Goal: Transaction & Acquisition: Subscribe to service/newsletter

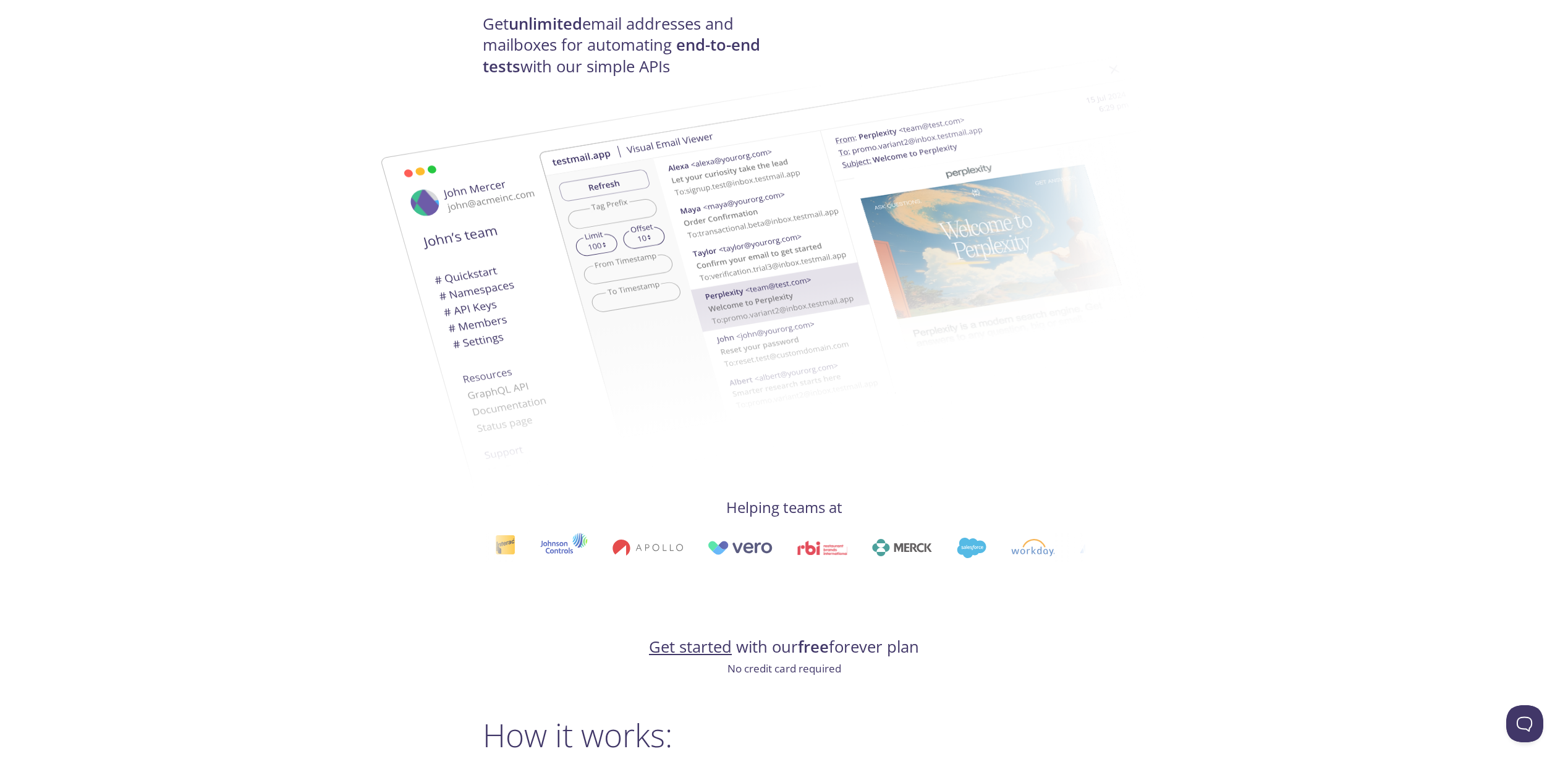
scroll to position [425, 0]
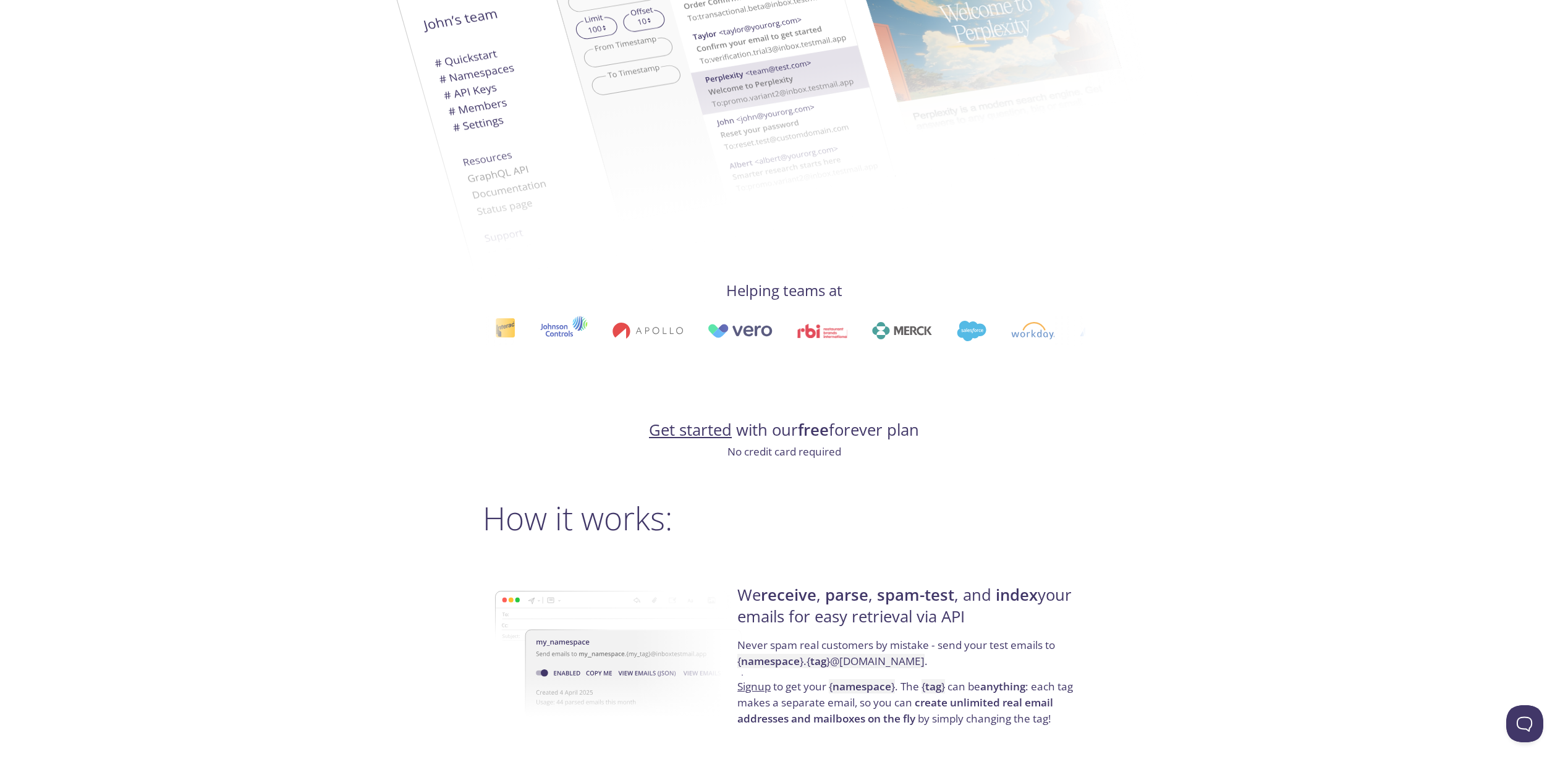
click at [683, 432] on link "Get started" at bounding box center [690, 430] width 83 height 22
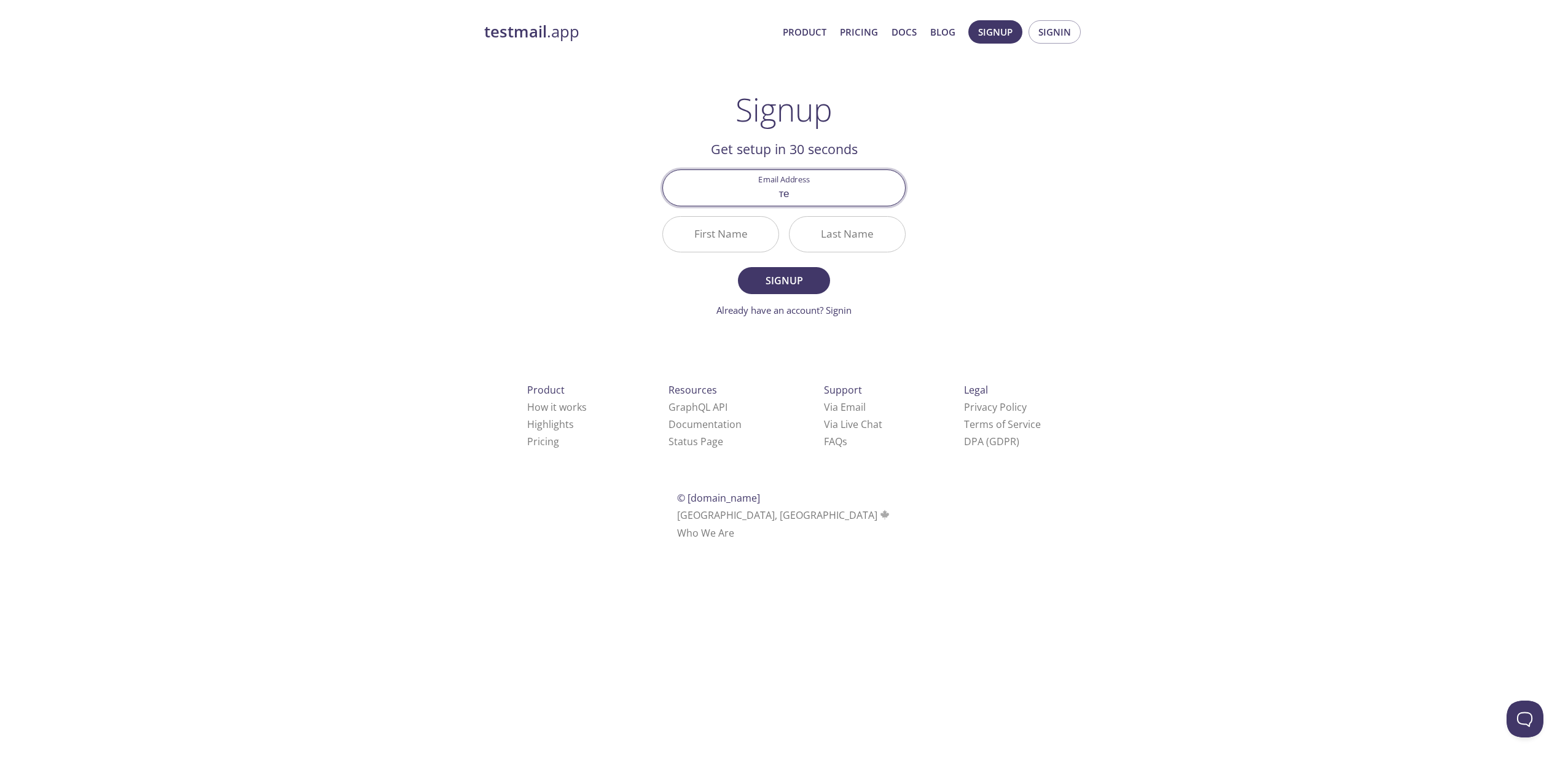
type input "т"
type input "s"
type input "m"
type input "[PERSON_NAME][DOMAIN_NAME][EMAIL_ADDRESS][PERSON_NAME][DOMAIN_NAME]"
click at [748, 248] on input "First Name" at bounding box center [721, 234] width 116 height 35
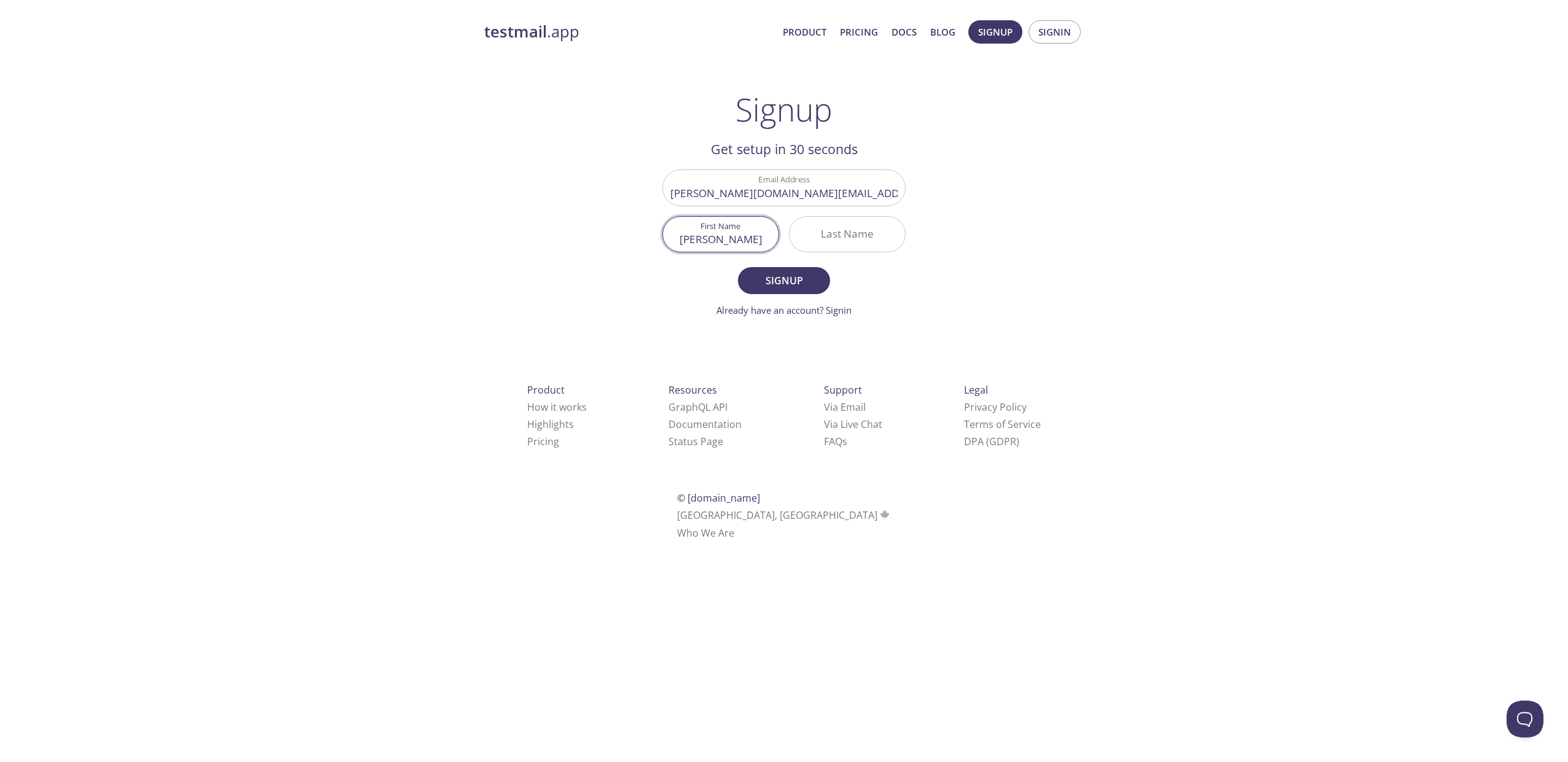
type input "[PERSON_NAME]"
click at [781, 282] on span "Signup" at bounding box center [784, 280] width 65 height 17
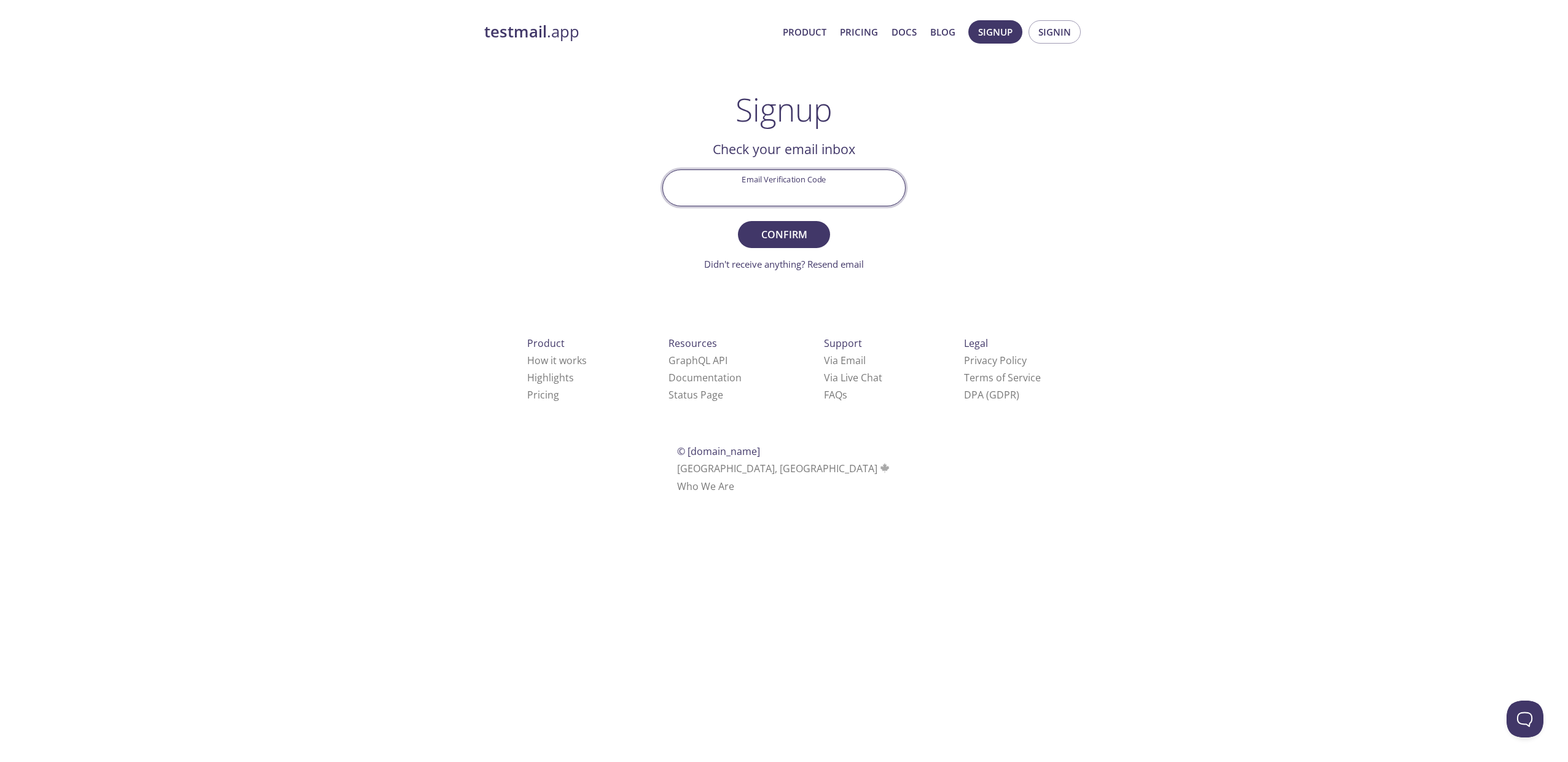
click at [813, 184] on input "Email Verification Code" at bounding box center [784, 187] width 242 height 35
click at [803, 200] on input "Email Verification Code" at bounding box center [784, 187] width 242 height 35
type input "л"
type input "[PERSON_NAME]"
click at [905, 168] on div "Email Verification Code" at bounding box center [783, 187] width 253 height 46
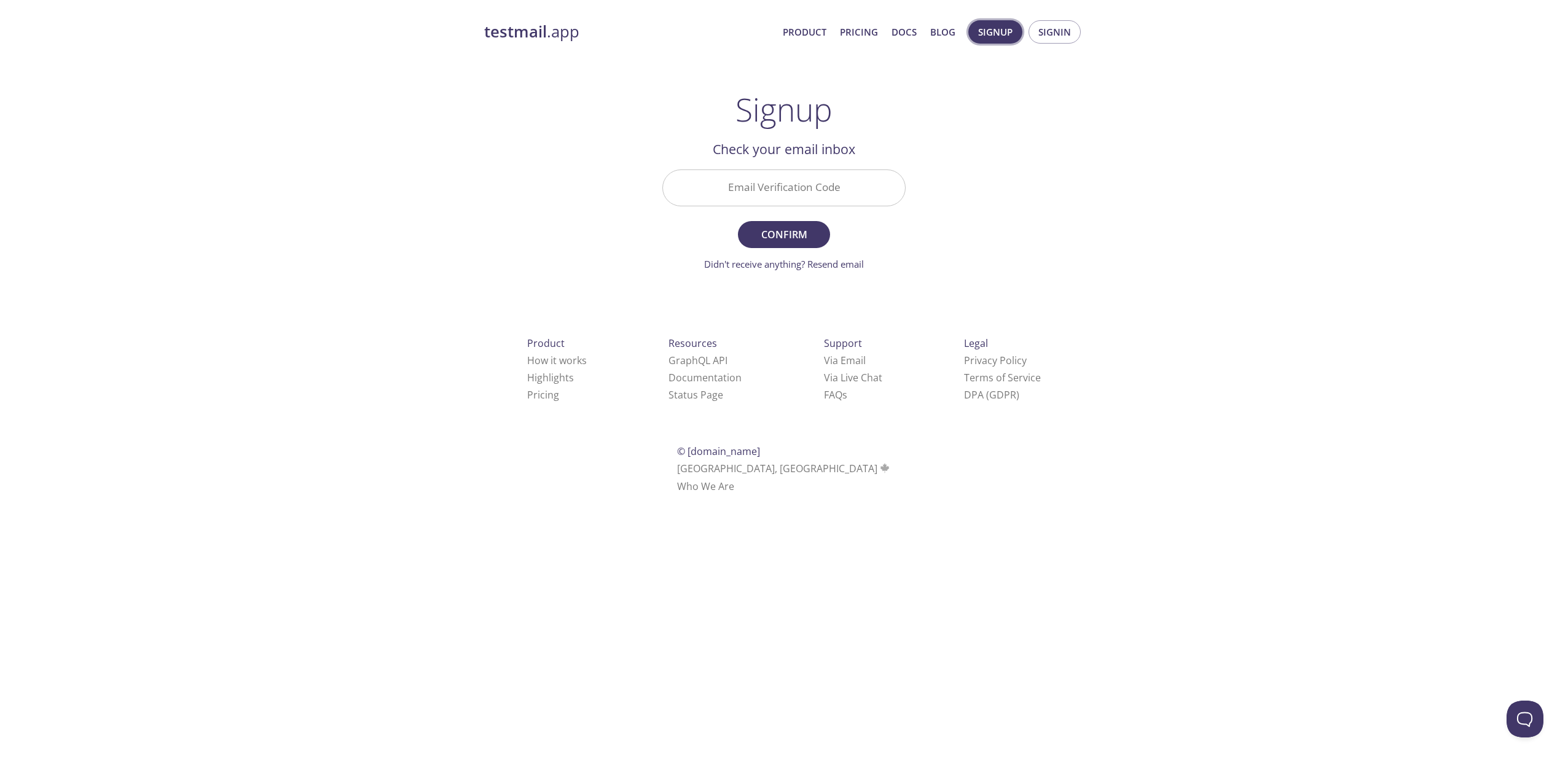
click at [1001, 31] on span "Signup" at bounding box center [995, 32] width 35 height 16
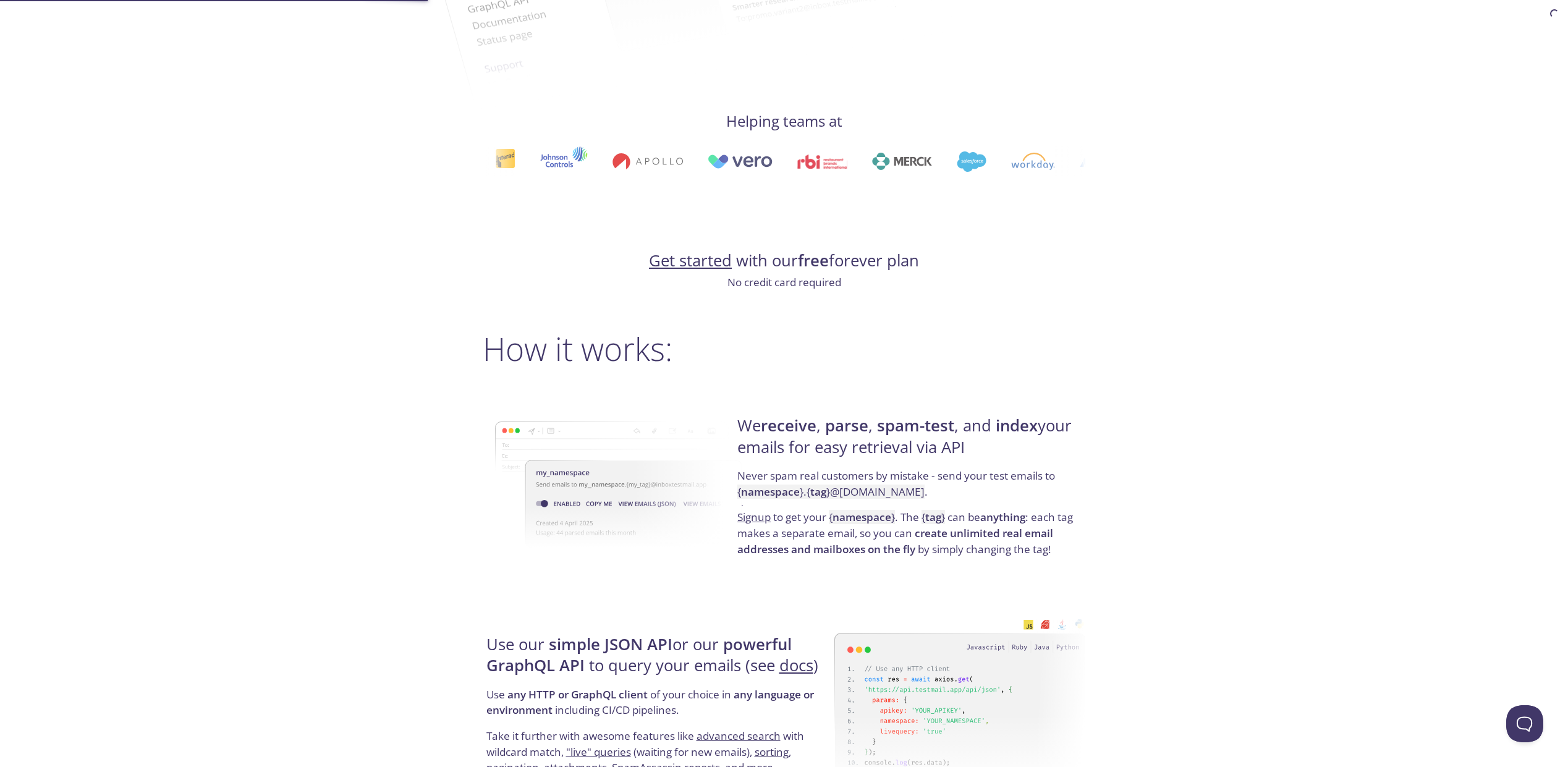
click at [703, 257] on link "Get started" at bounding box center [690, 260] width 83 height 22
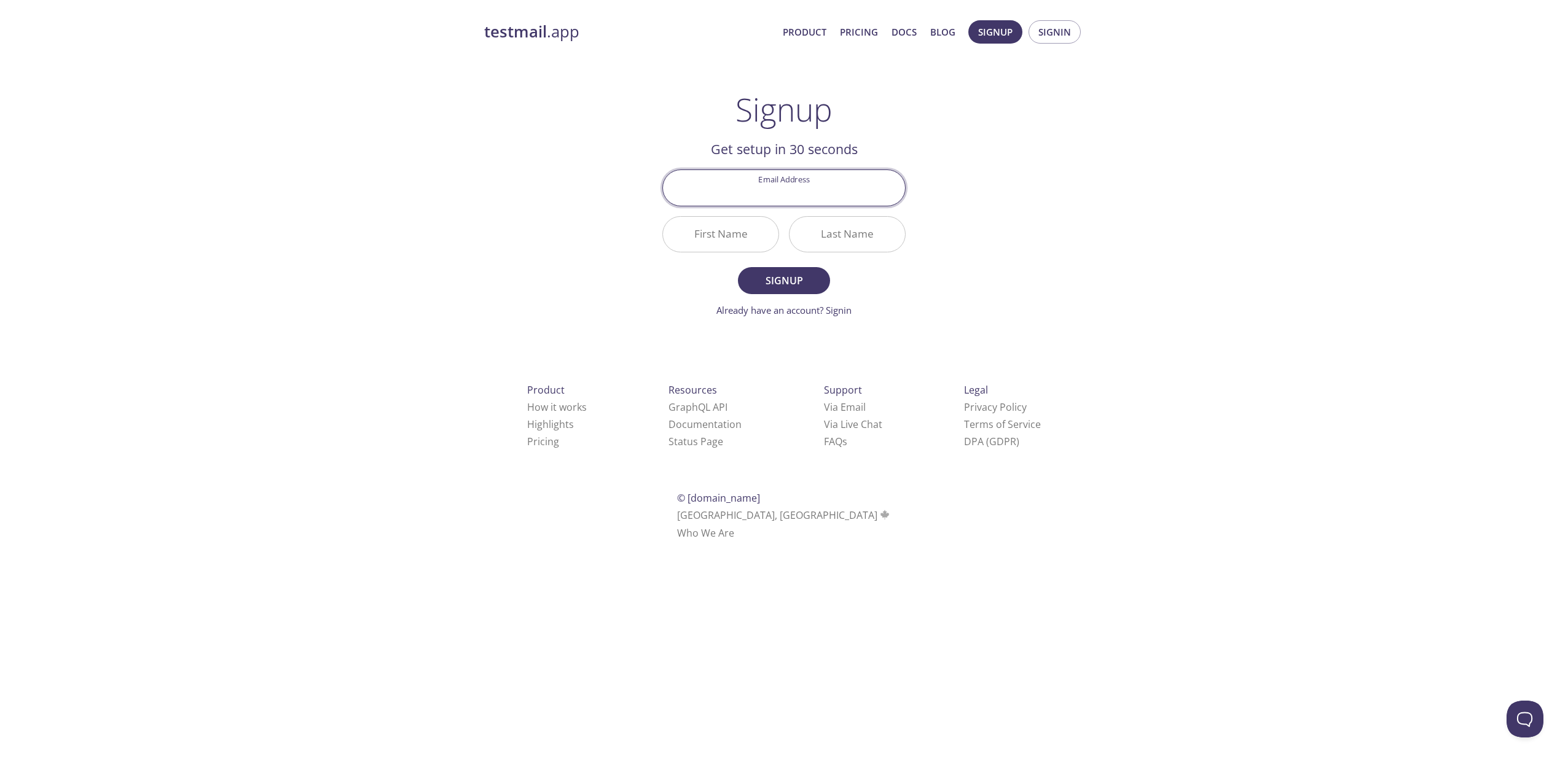
type input "m"
type input "l"
type input "m"
type input "l"
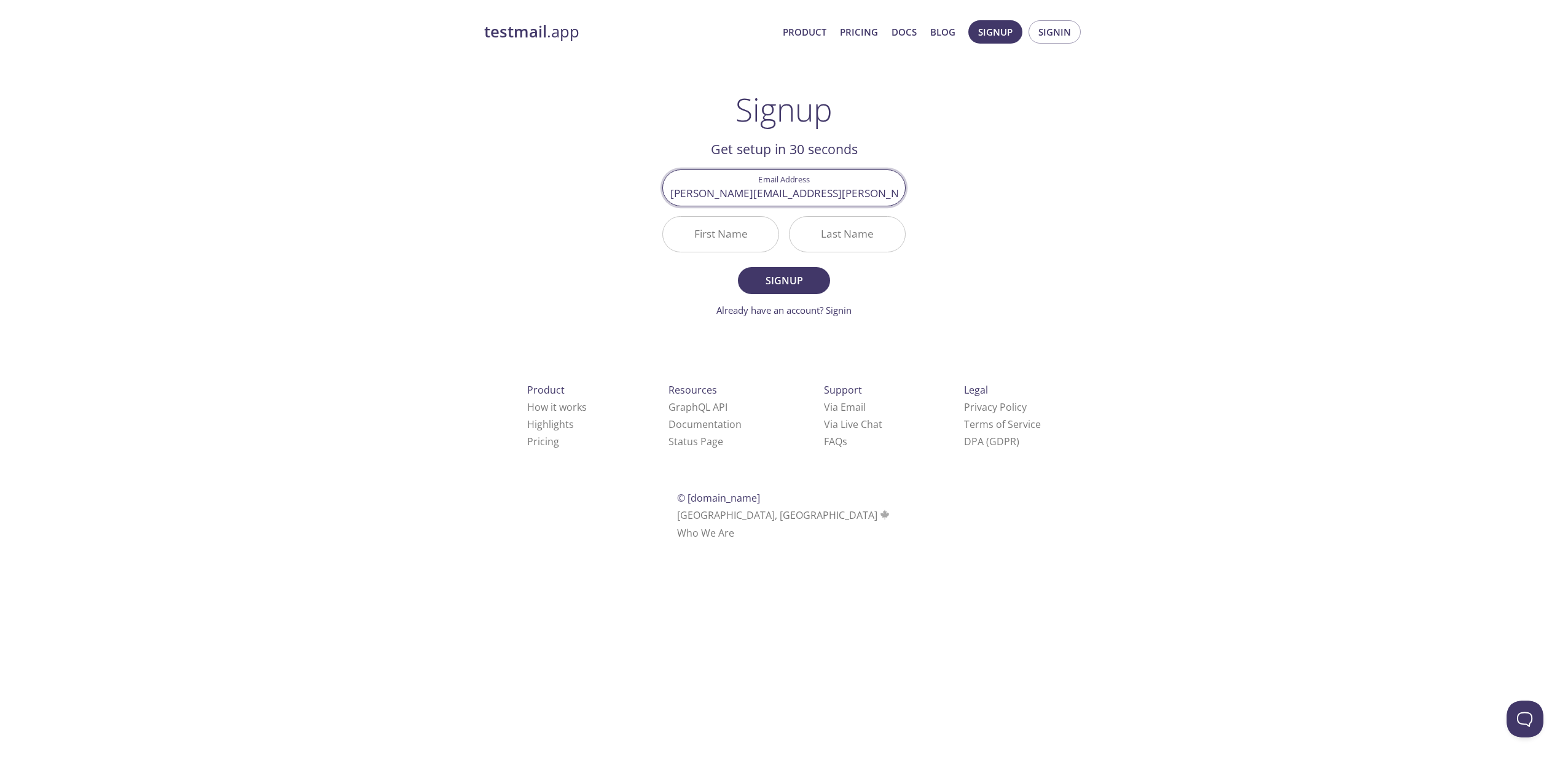
type input "[PERSON_NAME][EMAIL_ADDRESS][PERSON_NAME][DOMAIN_NAME][PERSON_NAME]"
type input "[PERSON_NAME]"
click at [737, 268] on button "Signup" at bounding box center [783, 280] width 92 height 27
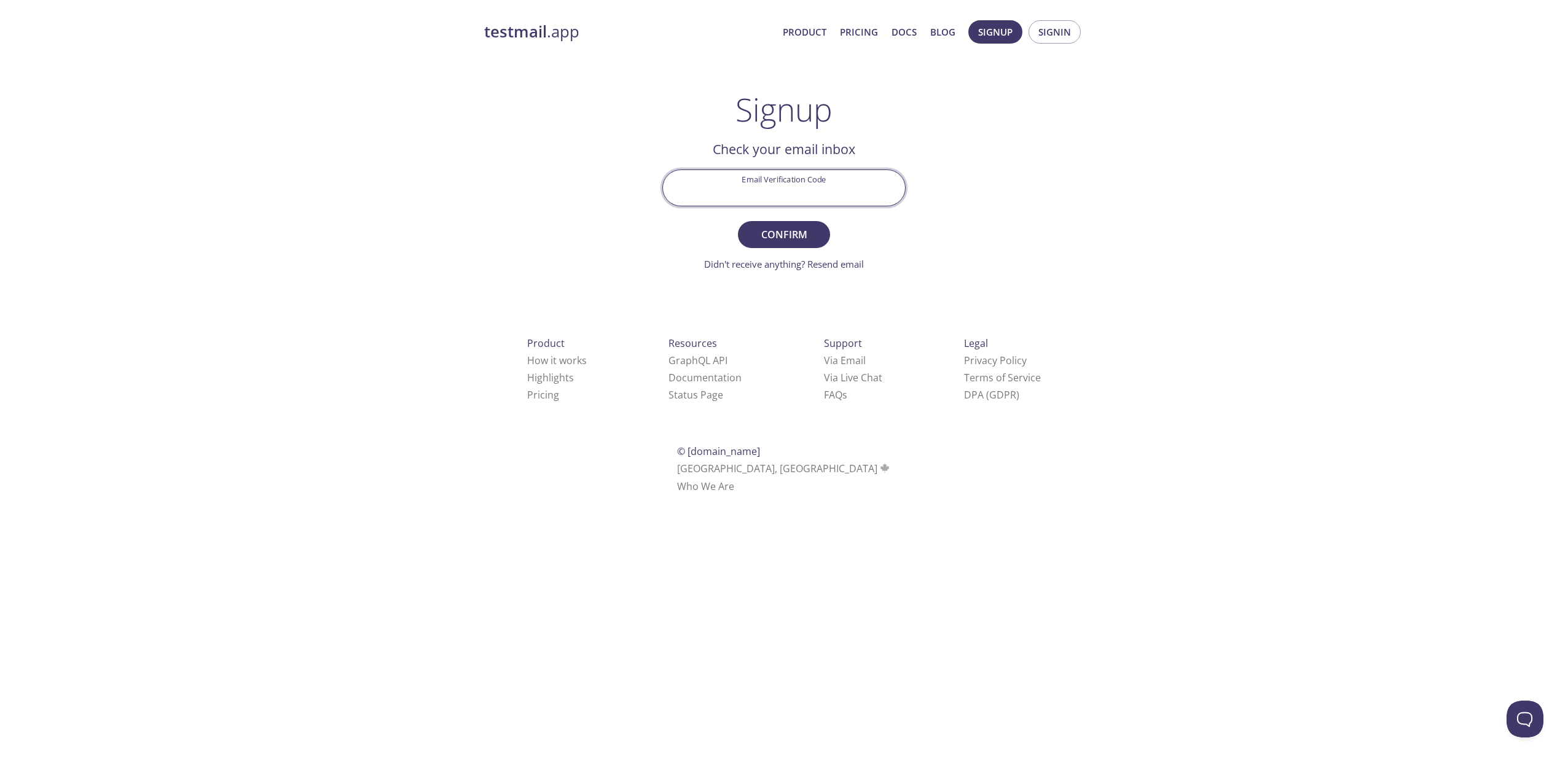
paste input "13FWRWQ"
type input "13FWRWQ"
click at [789, 239] on span "Confirm" at bounding box center [784, 234] width 65 height 17
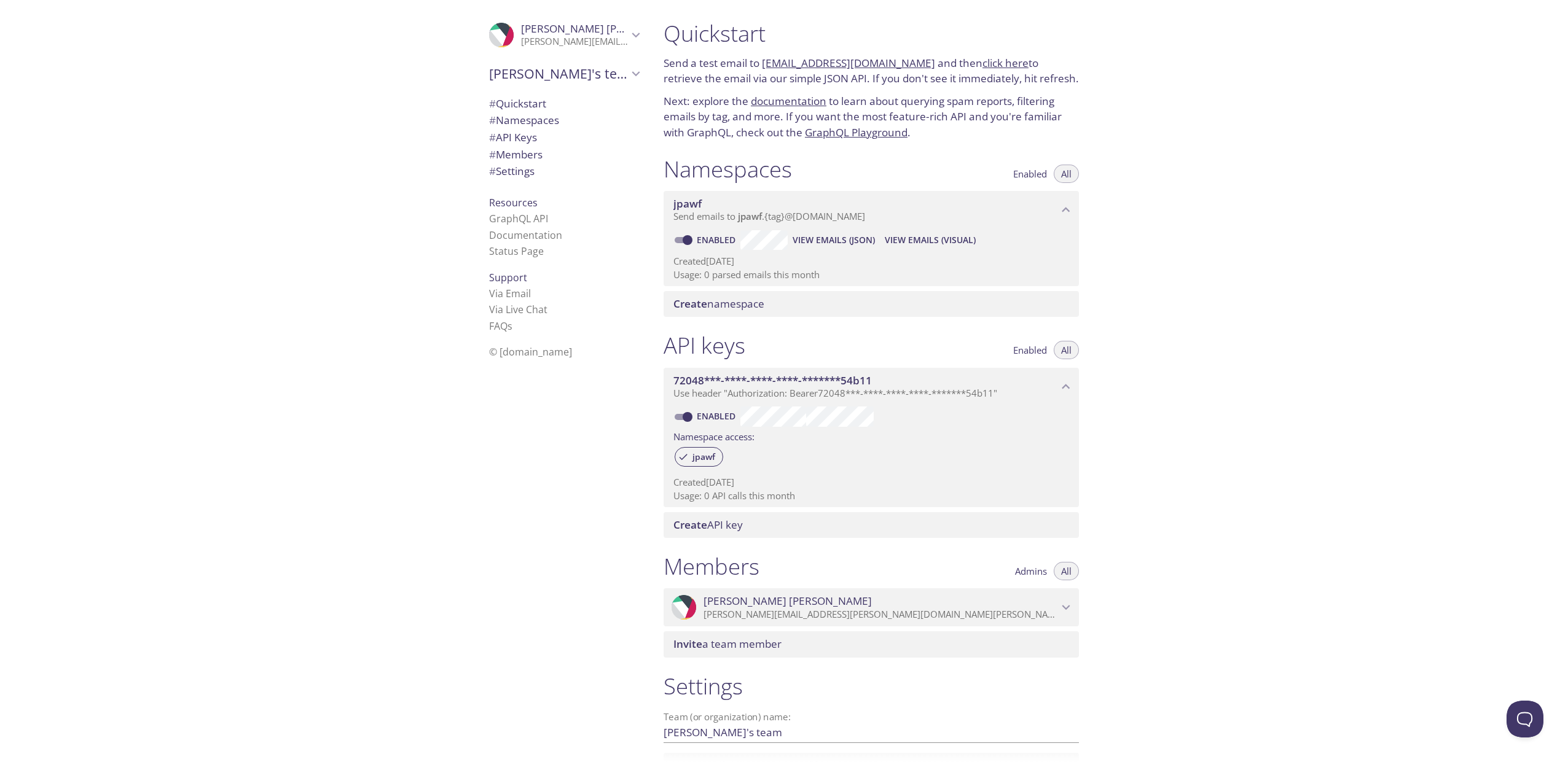
click at [793, 63] on link "[EMAIL_ADDRESS][DOMAIN_NAME]" at bounding box center [848, 62] width 173 height 14
click at [518, 250] on link "Status Page" at bounding box center [515, 252] width 55 height 14
click at [504, 296] on link "Via Email" at bounding box center [509, 293] width 42 height 14
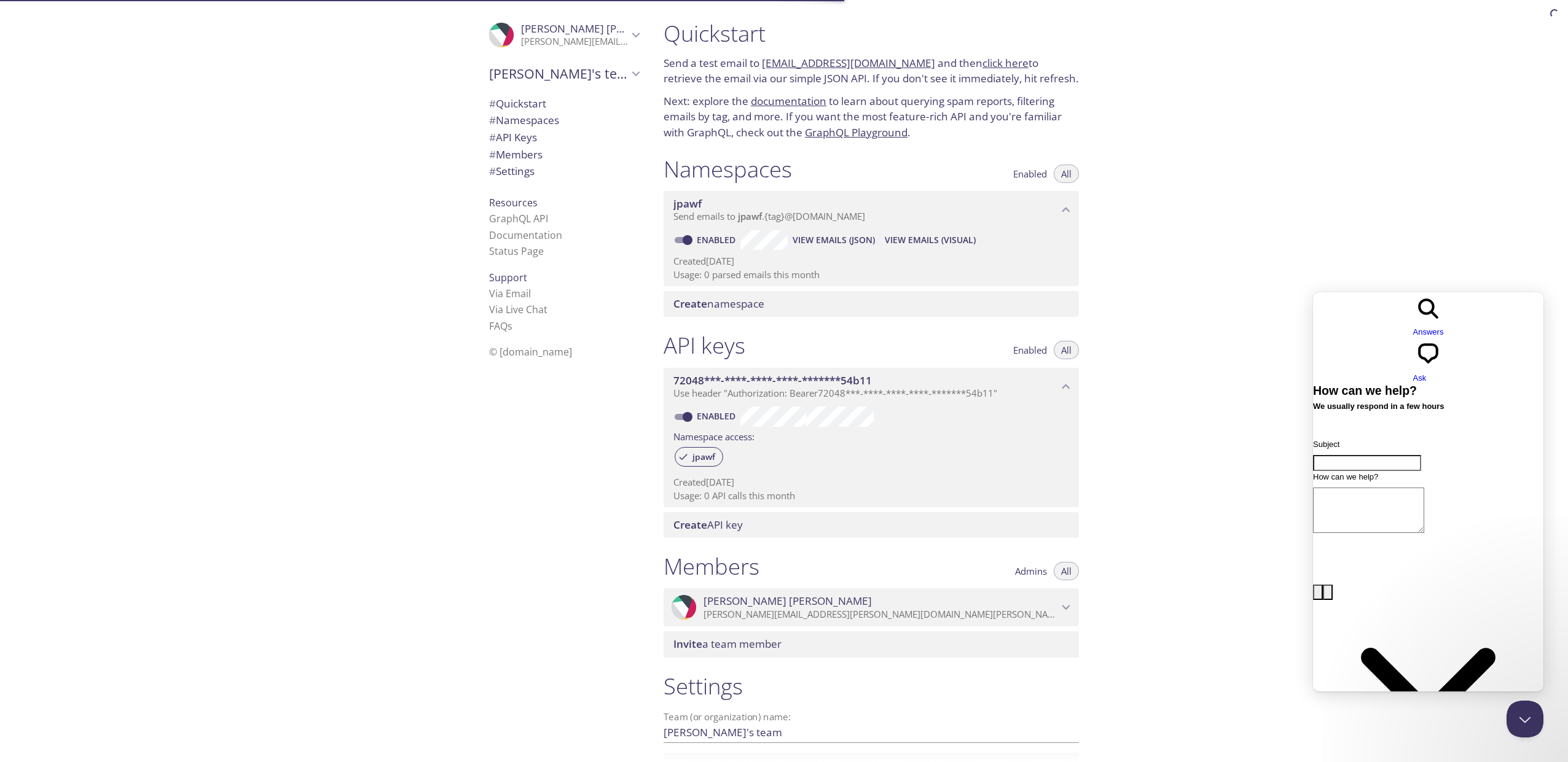
click at [1336, 209] on div "Quickstart Send a test email to jpawf.test@inbox.testmail.app and then click he…" at bounding box center [1111, 381] width 914 height 762
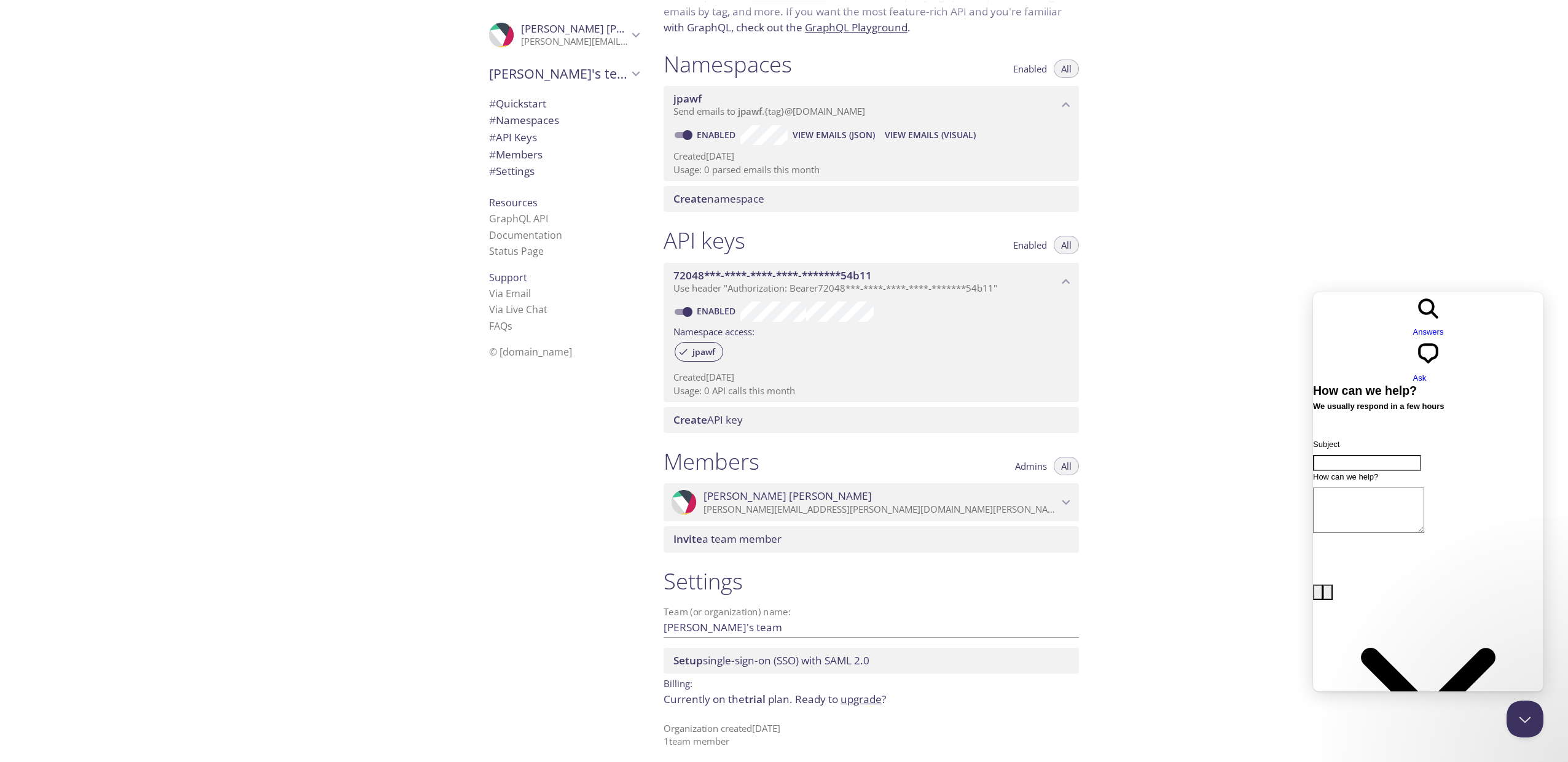
scroll to position [111, 0]
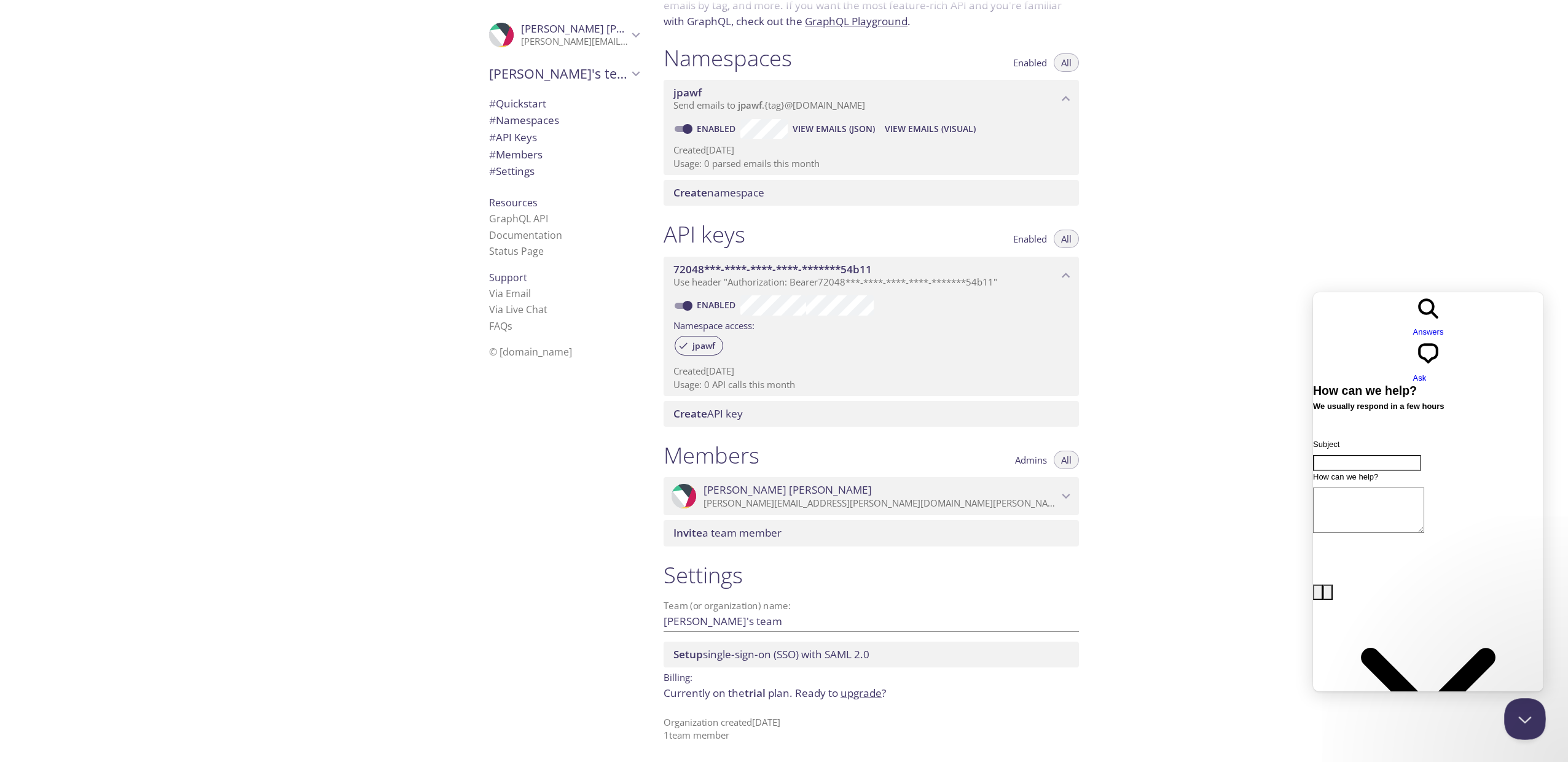
drag, startPoint x: 1523, startPoint y: 713, endPoint x: 1509, endPoint y: 715, distance: 14.1
click at [1522, 713] on button "Close Beacon popover" at bounding box center [1521, 716] width 37 height 37
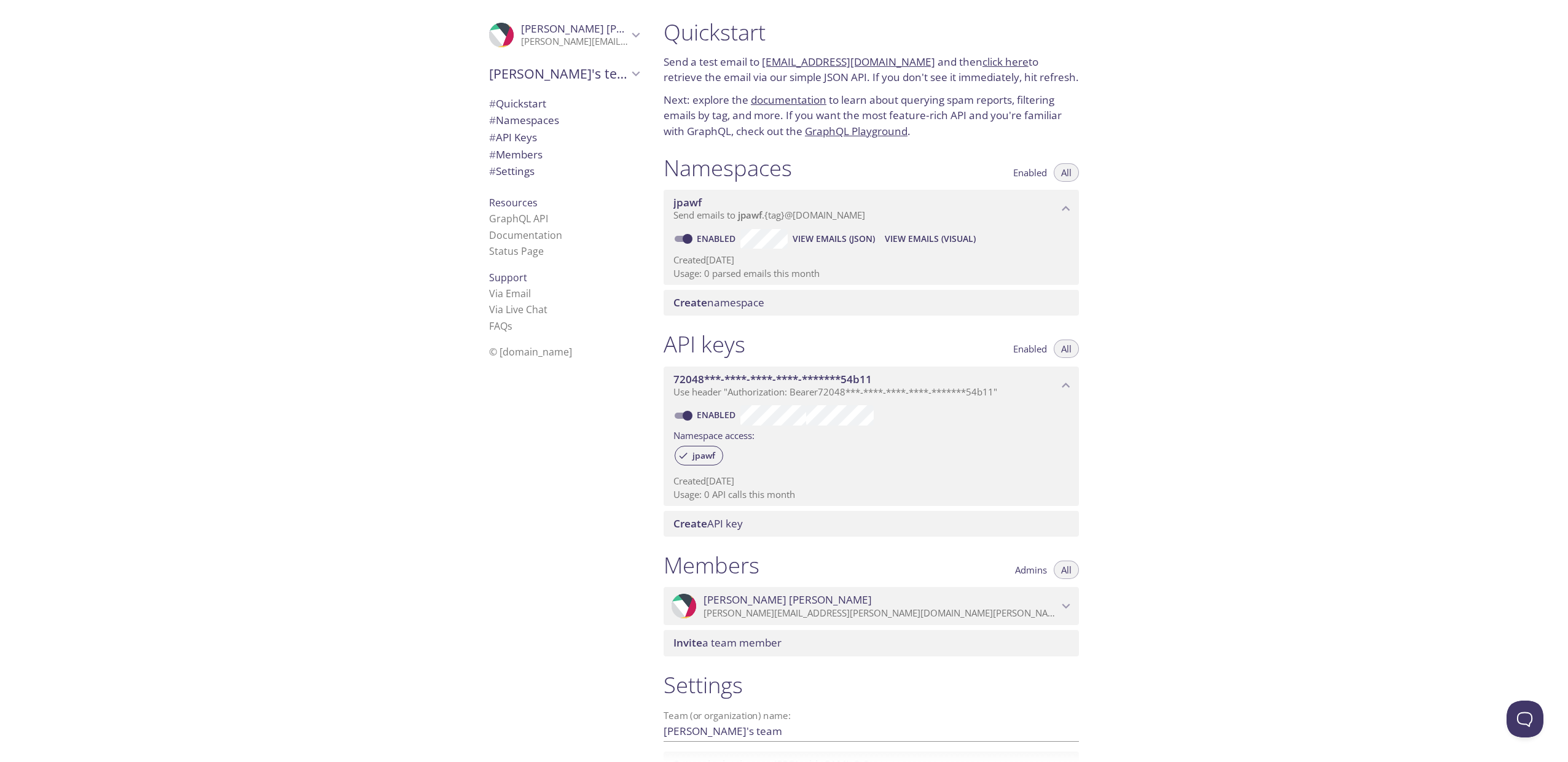
scroll to position [0, 0]
drag, startPoint x: 911, startPoint y: 63, endPoint x: 762, endPoint y: 60, distance: 149.0
click at [762, 60] on p "Send a test email to jpawf.test@inbox.testmail.app and then click here to retri…" at bounding box center [870, 71] width 415 height 32
copy link "[EMAIL_ADDRESS][DOMAIN_NAME]"
click at [534, 121] on span "# Namespaces" at bounding box center [523, 120] width 70 height 14
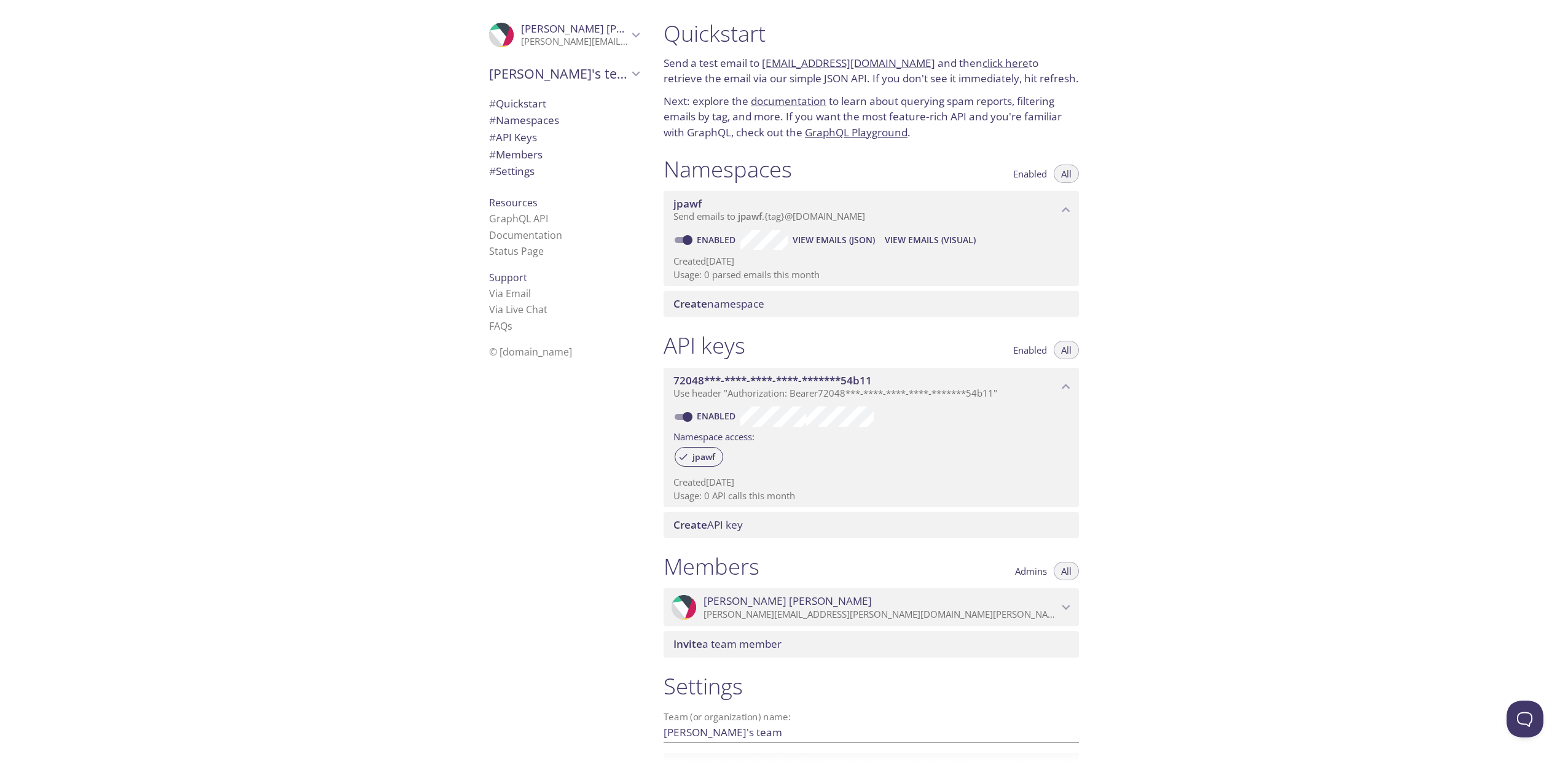
drag, startPoint x: 1245, startPoint y: 213, endPoint x: 1087, endPoint y: 167, distance: 164.6
click at [1245, 213] on div "Quickstart Send a test email to jpawf.test@inbox.testmail.app and then click he…" at bounding box center [1111, 381] width 914 height 762
click at [995, 65] on link "click here" at bounding box center [1005, 62] width 46 height 14
